Goal: Navigation & Orientation: Find specific page/section

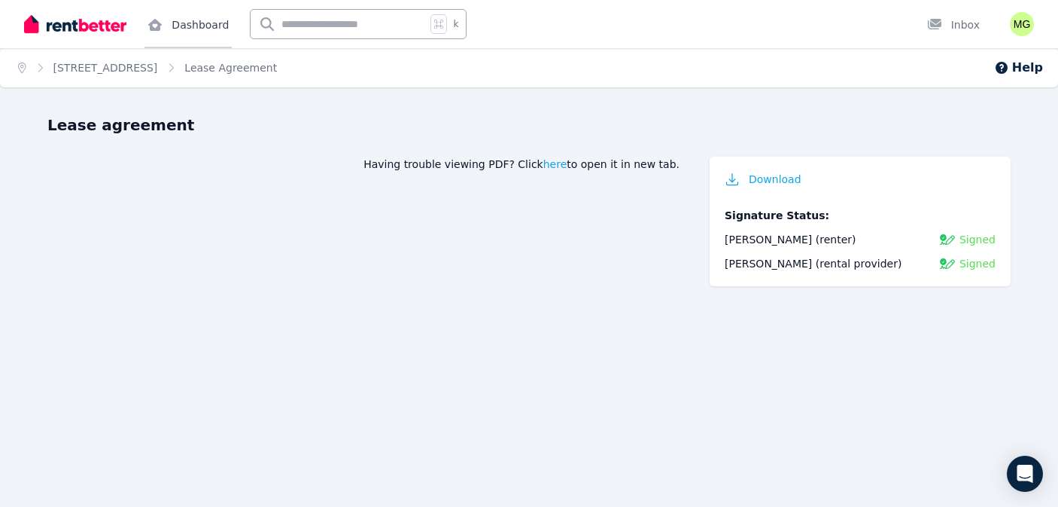
click at [199, 26] on link "Dashboard" at bounding box center [188, 24] width 87 height 48
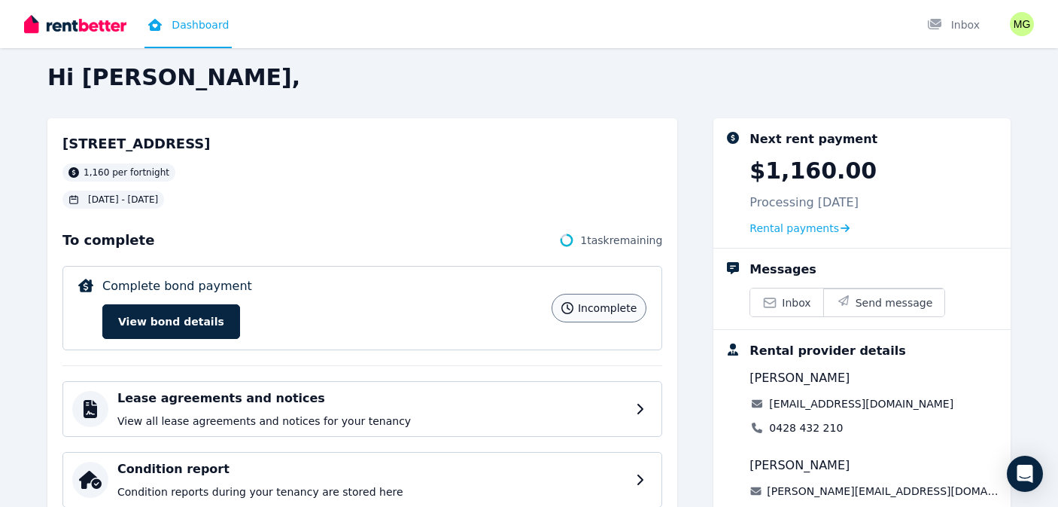
scroll to position [12, 0]
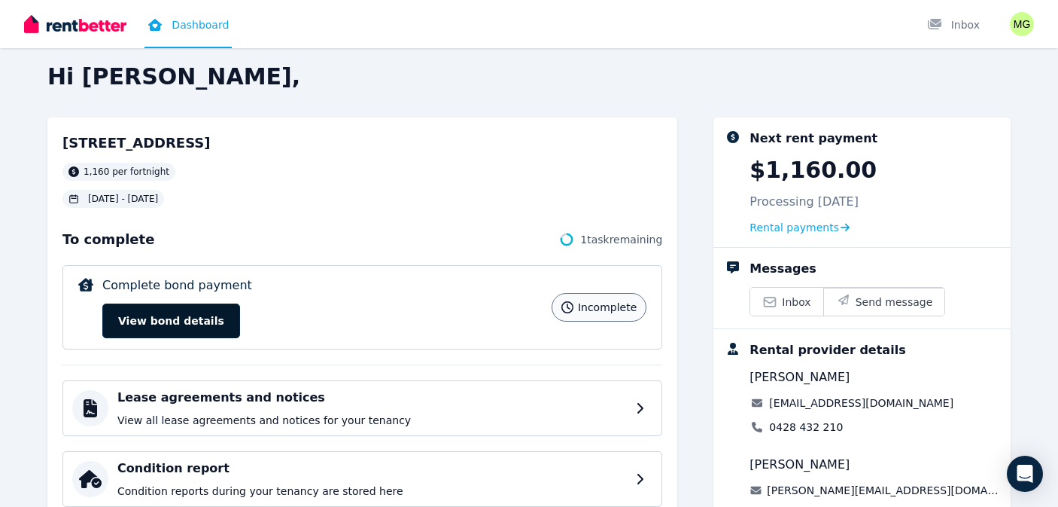
click at [197, 326] on button "View bond details" at bounding box center [171, 320] width 138 height 35
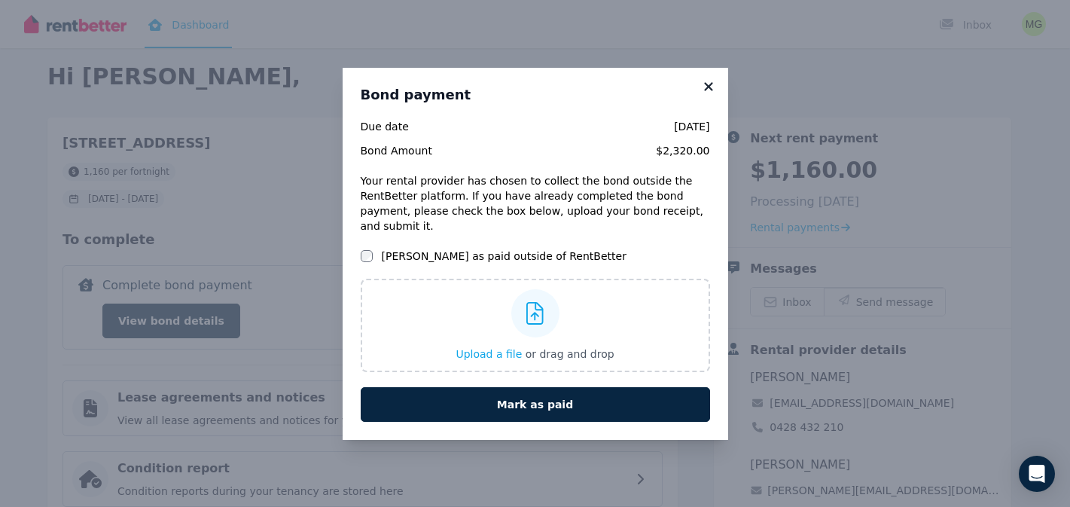
click at [710, 90] on icon at bounding box center [708, 86] width 8 height 8
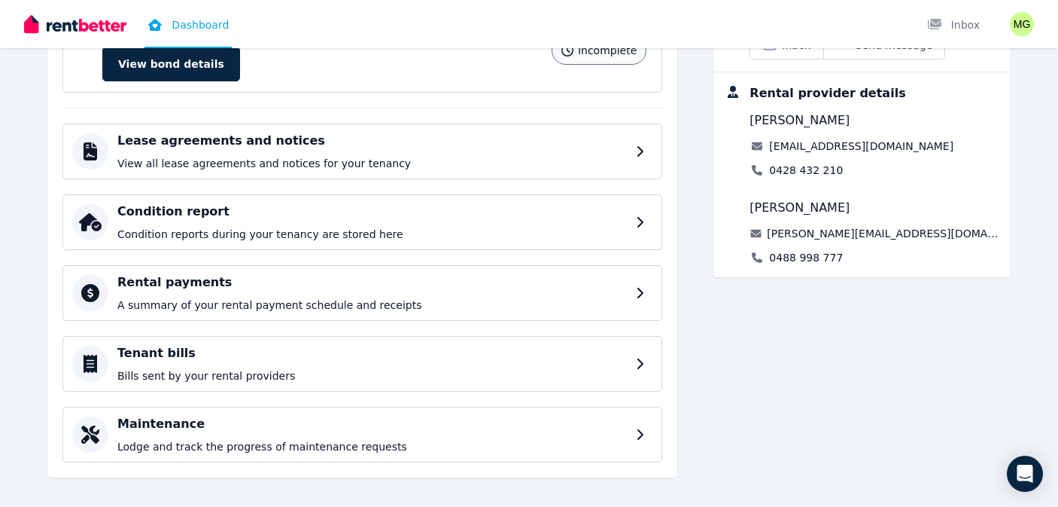
scroll to position [281, 0]
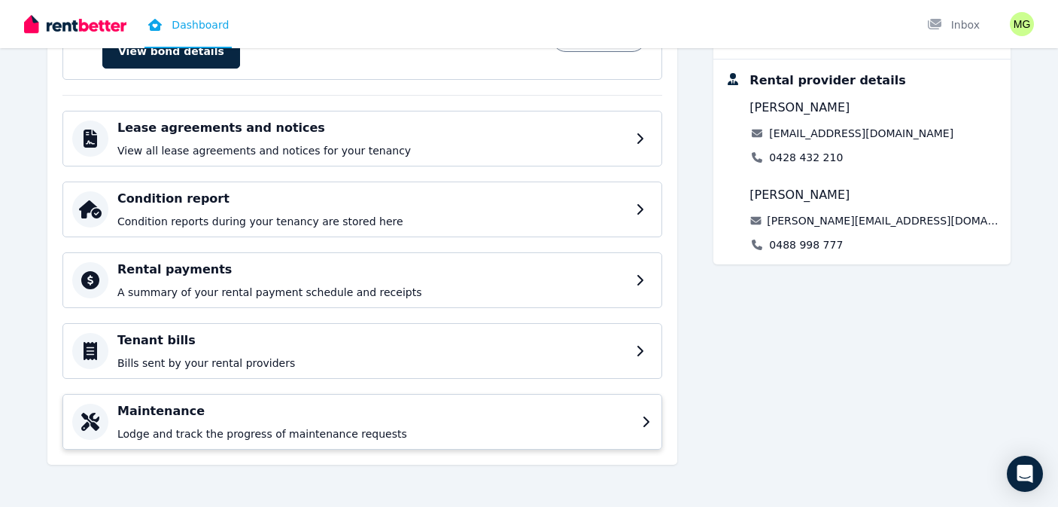
click at [343, 423] on div "Maintenance Lodge and track the progress of maintenance requests" at bounding box center [375, 421] width 516 height 39
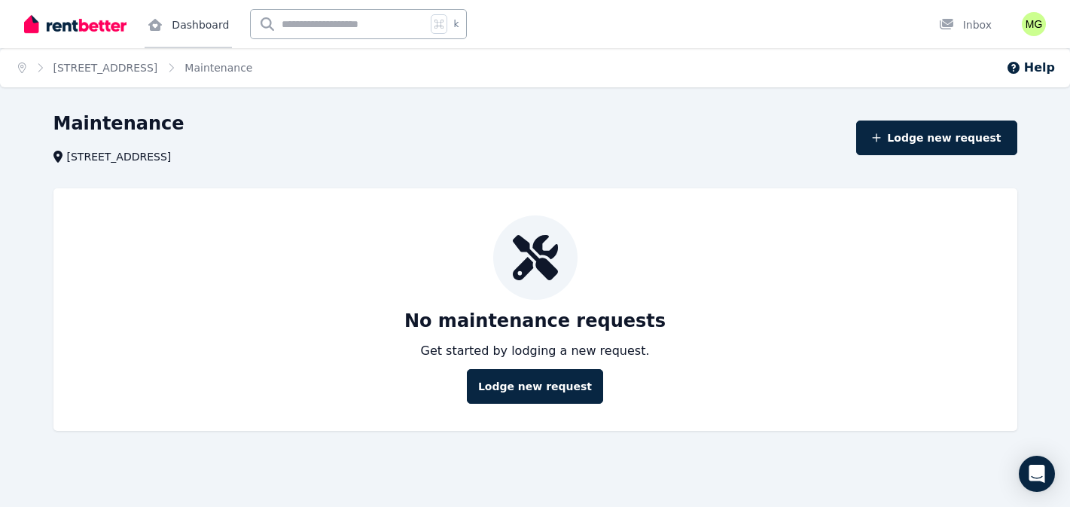
click at [186, 23] on link "Dashboard" at bounding box center [188, 24] width 87 height 48
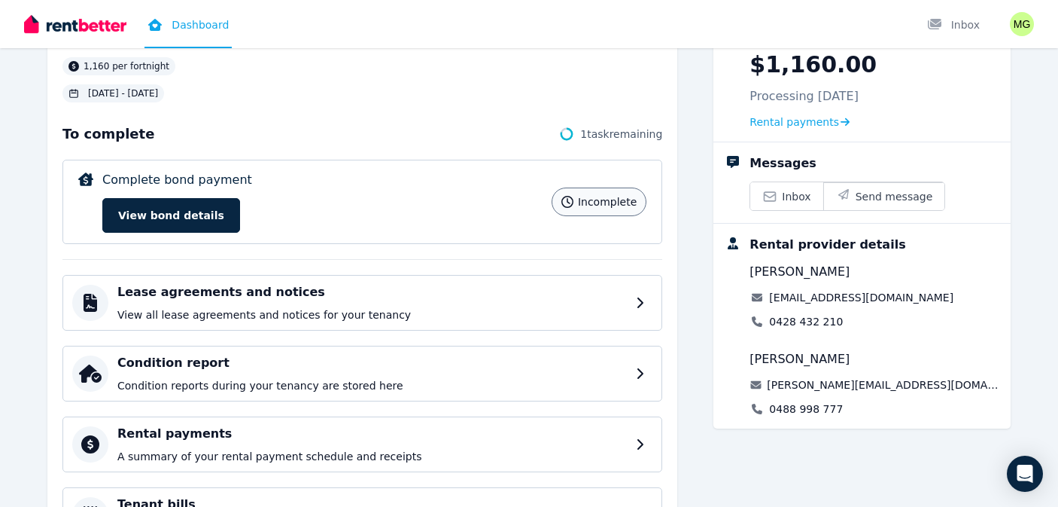
scroll to position [119, 0]
